Goal: Task Accomplishment & Management: Manage account settings

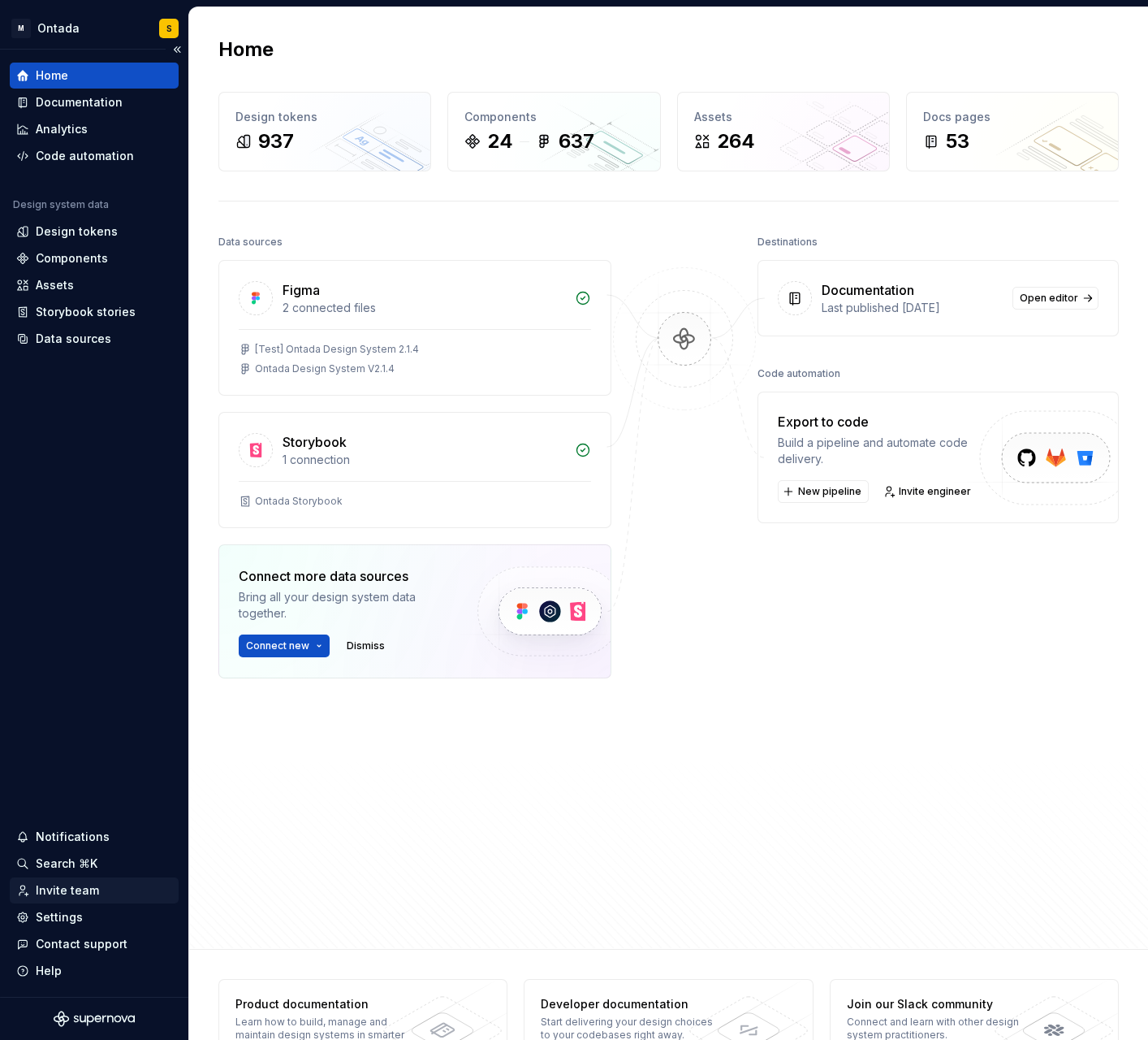
click at [79, 892] on div "Invite team" at bounding box center [68, 890] width 63 height 16
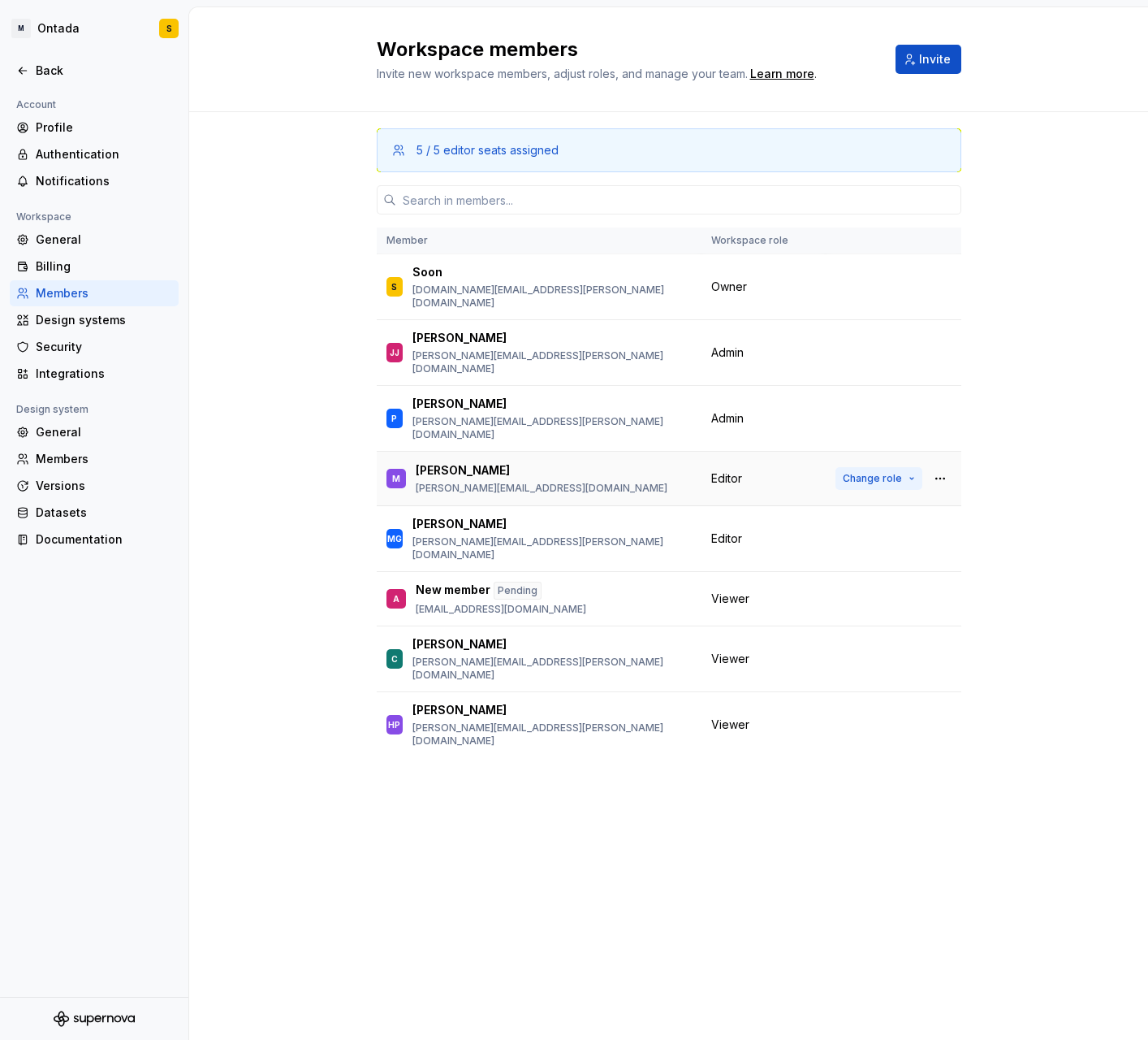
click at [899, 472] on span "Change role" at bounding box center [873, 478] width 59 height 13
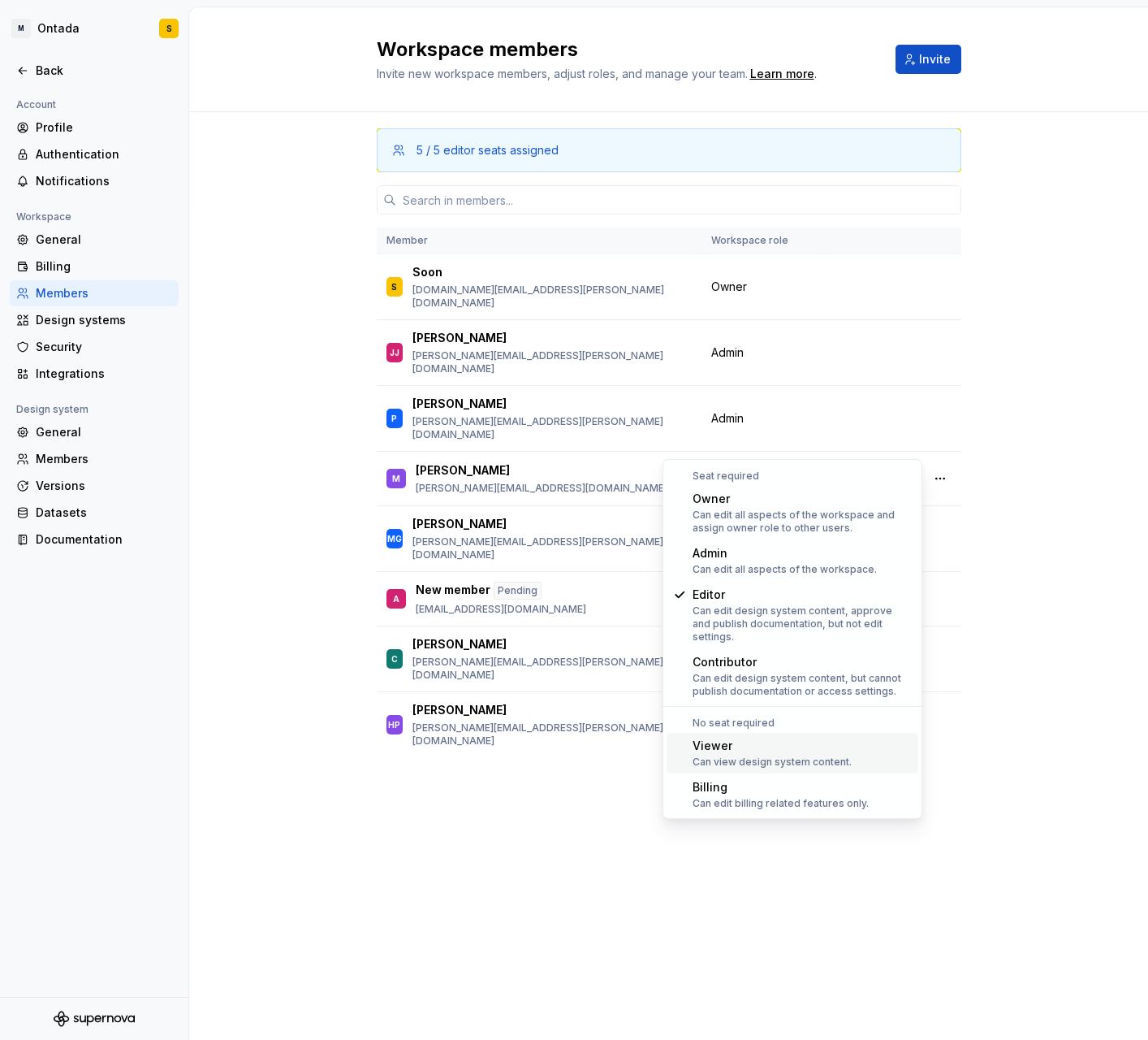
click at [755, 740] on div "Viewer" at bounding box center [772, 745] width 160 height 16
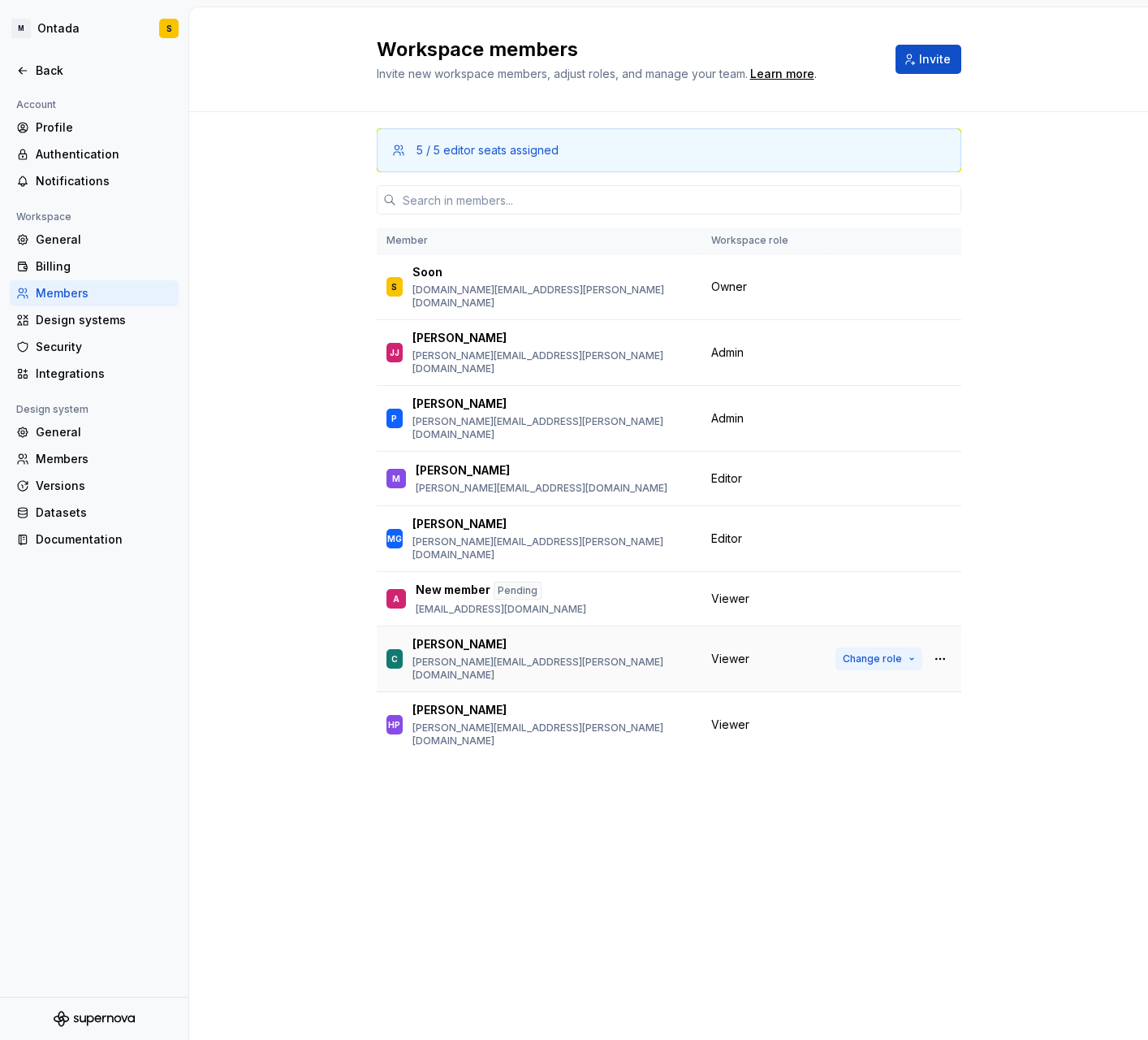
click at [874, 652] on span "Change role" at bounding box center [873, 658] width 59 height 13
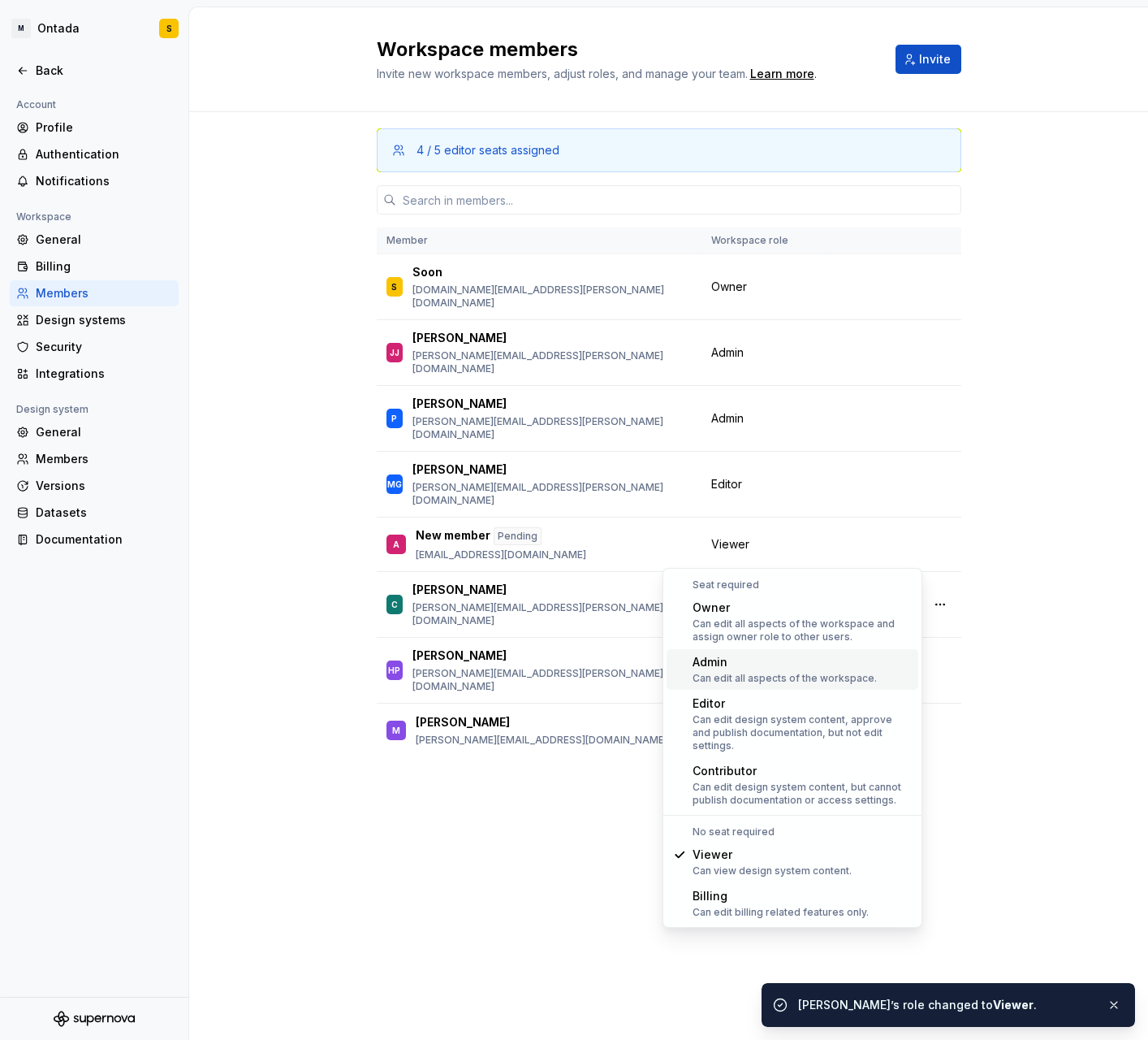
click at [814, 668] on div "Admin" at bounding box center [784, 662] width 184 height 16
